Goal: Check status: Check status

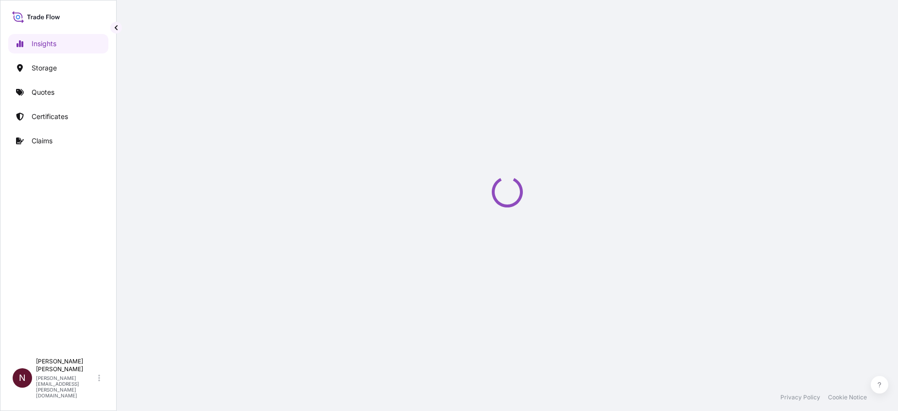
select select "2025"
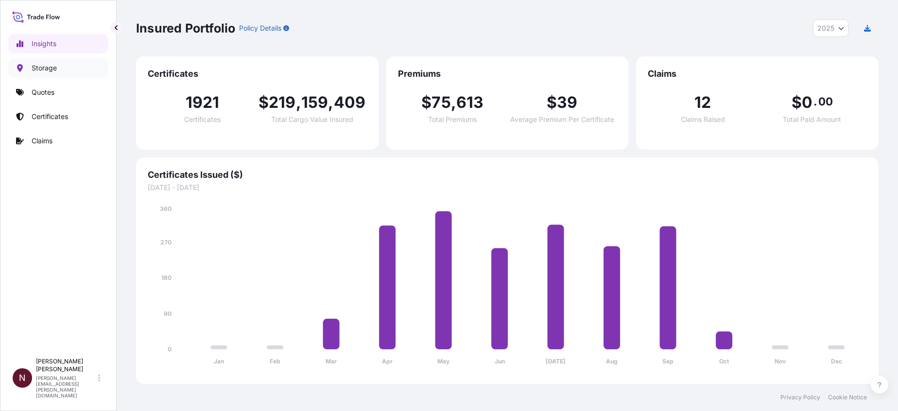
click at [46, 93] on p "Quotes" at bounding box center [43, 92] width 23 height 10
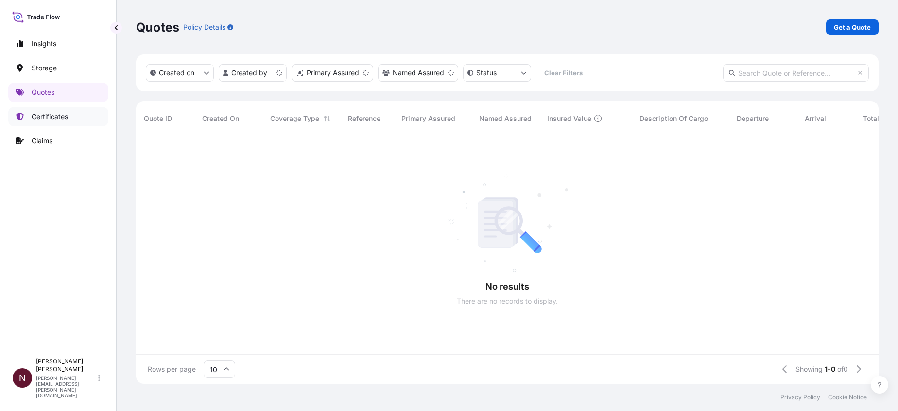
click at [55, 111] on link "Certificates" at bounding box center [58, 116] width 100 height 19
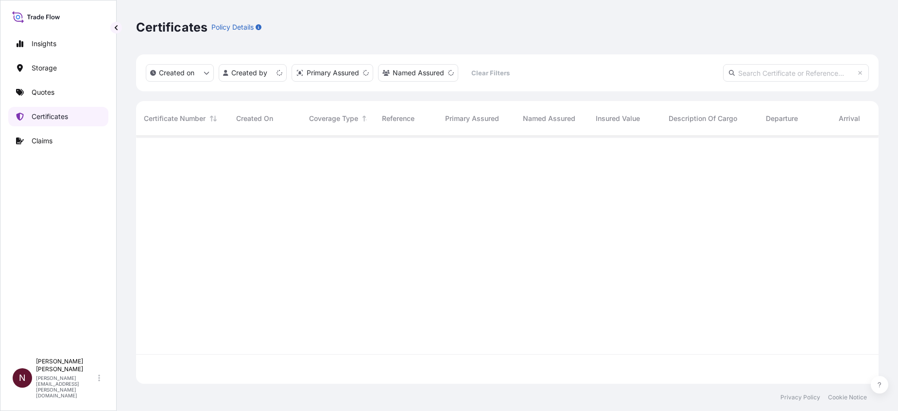
scroll to position [242, 731]
click at [759, 76] on input "text" at bounding box center [796, 72] width 146 height 17
paste input "[PHONE_NUMBER]"
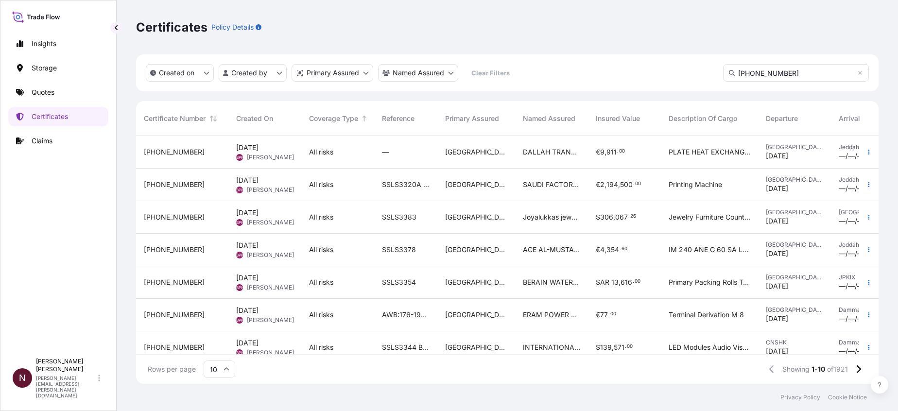
type input "[PHONE_NUMBER]"
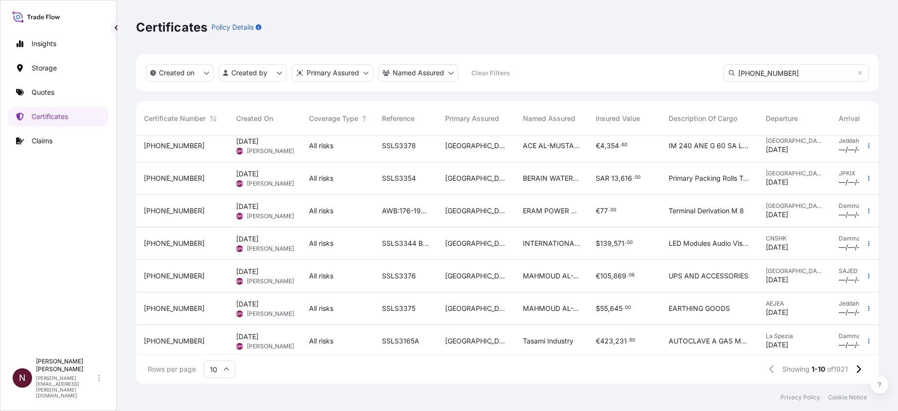
scroll to position [119, 0]
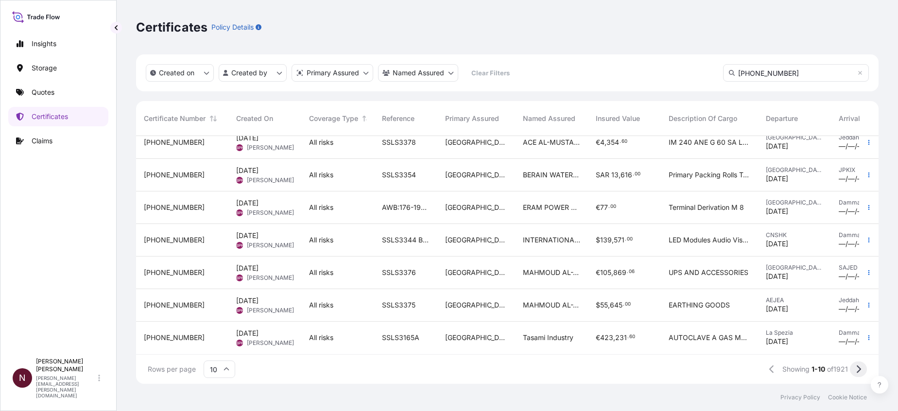
click at [859, 367] on icon at bounding box center [858, 369] width 5 height 9
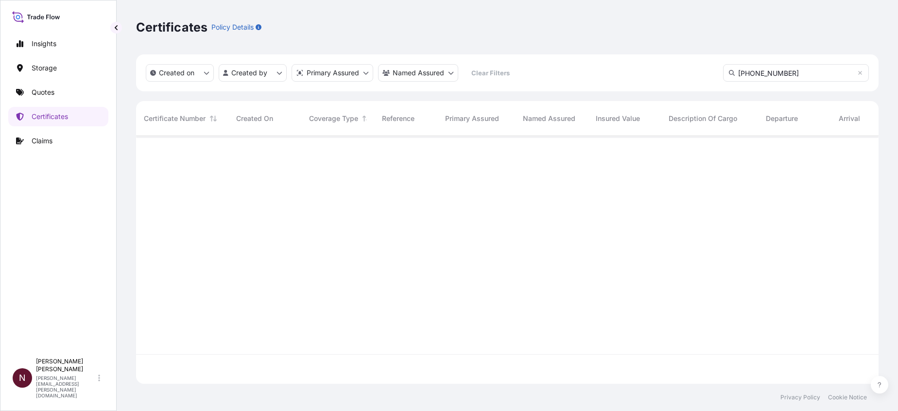
scroll to position [0, 0]
click at [728, 69] on input "[PHONE_NUMBER]" at bounding box center [796, 72] width 146 height 17
drag, startPoint x: 787, startPoint y: 74, endPoint x: 704, endPoint y: 77, distance: 82.7
click at [704, 77] on div "Created on Created by Primary Assured Named Assured Clear Filters [PHONE_NUMBER]" at bounding box center [507, 72] width 743 height 37
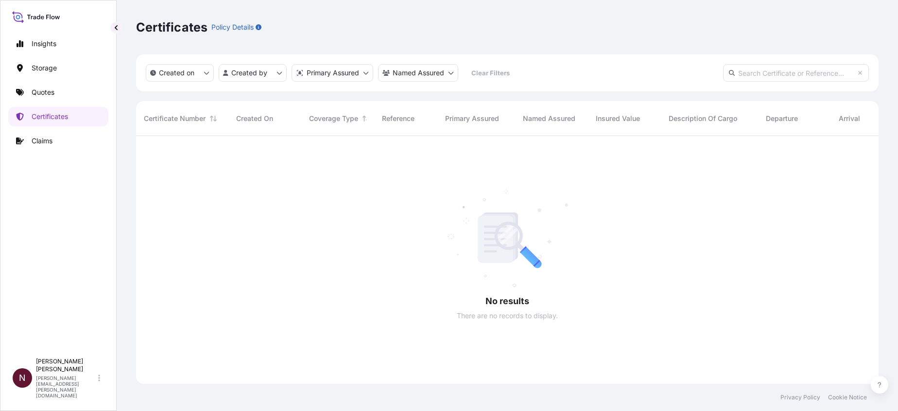
scroll to position [242, 731]
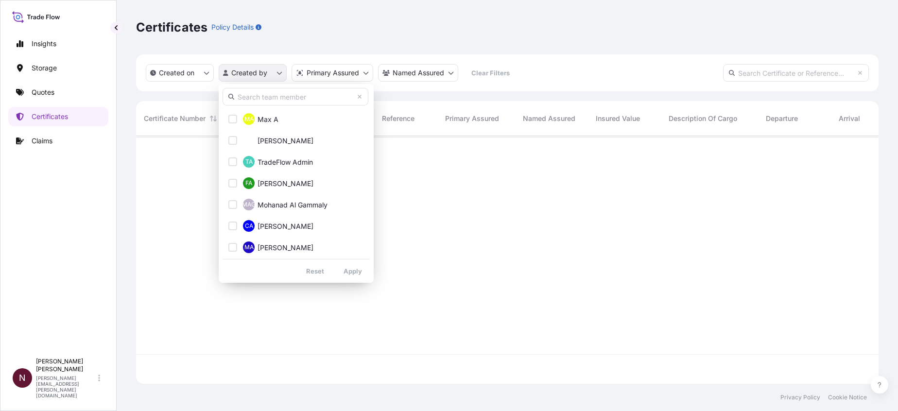
click at [265, 75] on html "Insights Storage Quotes Certificates Claims N [PERSON_NAME] [PERSON_NAME][EMAIL…" at bounding box center [449, 205] width 898 height 411
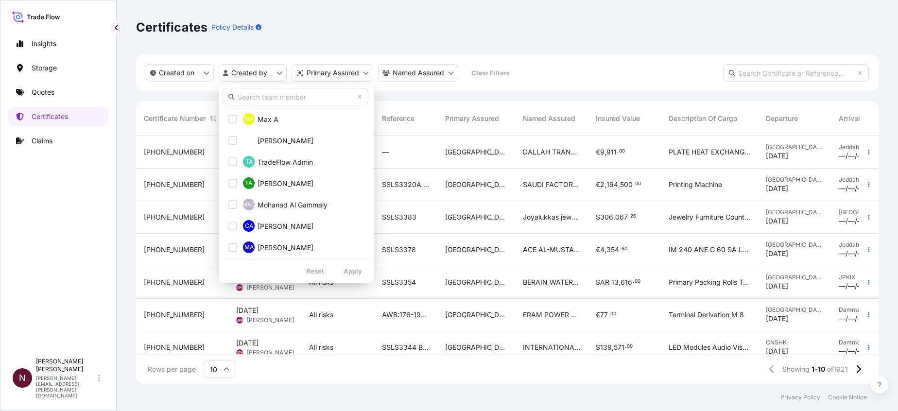
click at [264, 98] on input "text" at bounding box center [296, 96] width 146 height 17
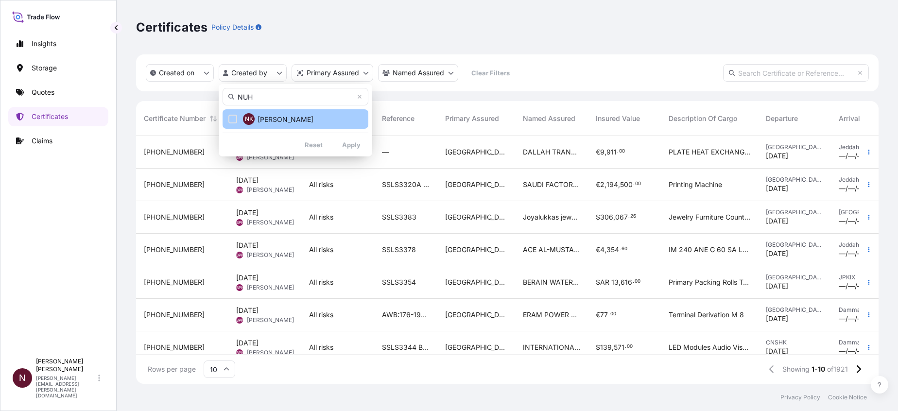
type input "NUH"
click at [290, 118] on span "[PERSON_NAME]" at bounding box center [286, 120] width 56 height 10
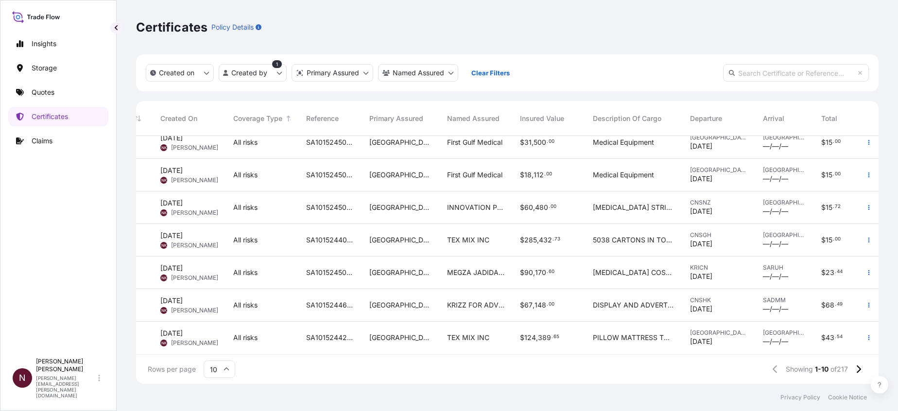
scroll to position [119, 100]
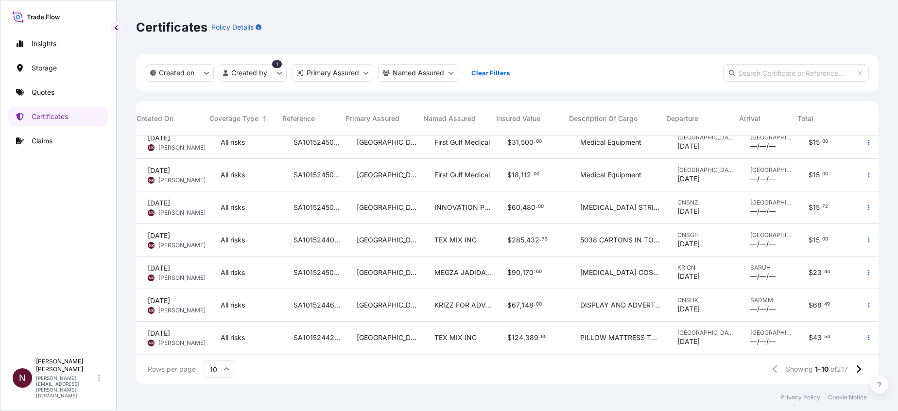
drag, startPoint x: 828, startPoint y: 0, endPoint x: 778, endPoint y: 39, distance: 63.8
click at [751, 44] on div "Certificates Policy Details" at bounding box center [507, 27] width 743 height 54
